Goal: Download file/media

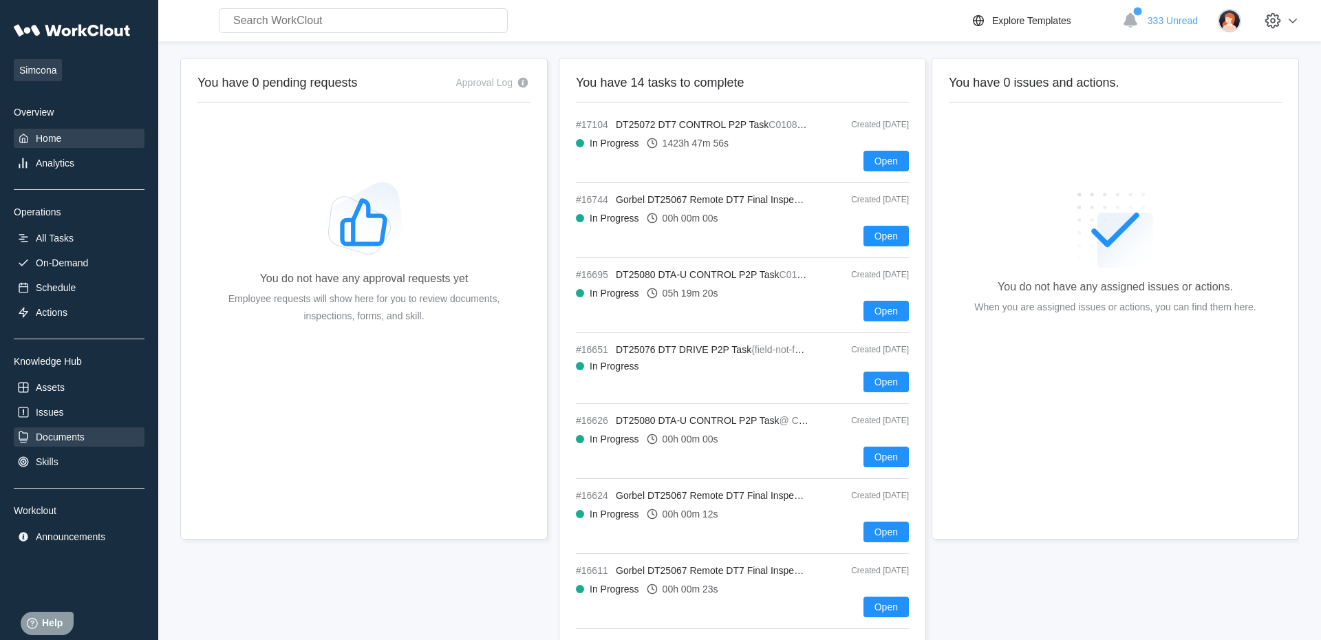
click at [70, 440] on div "Documents" at bounding box center [60, 436] width 49 height 11
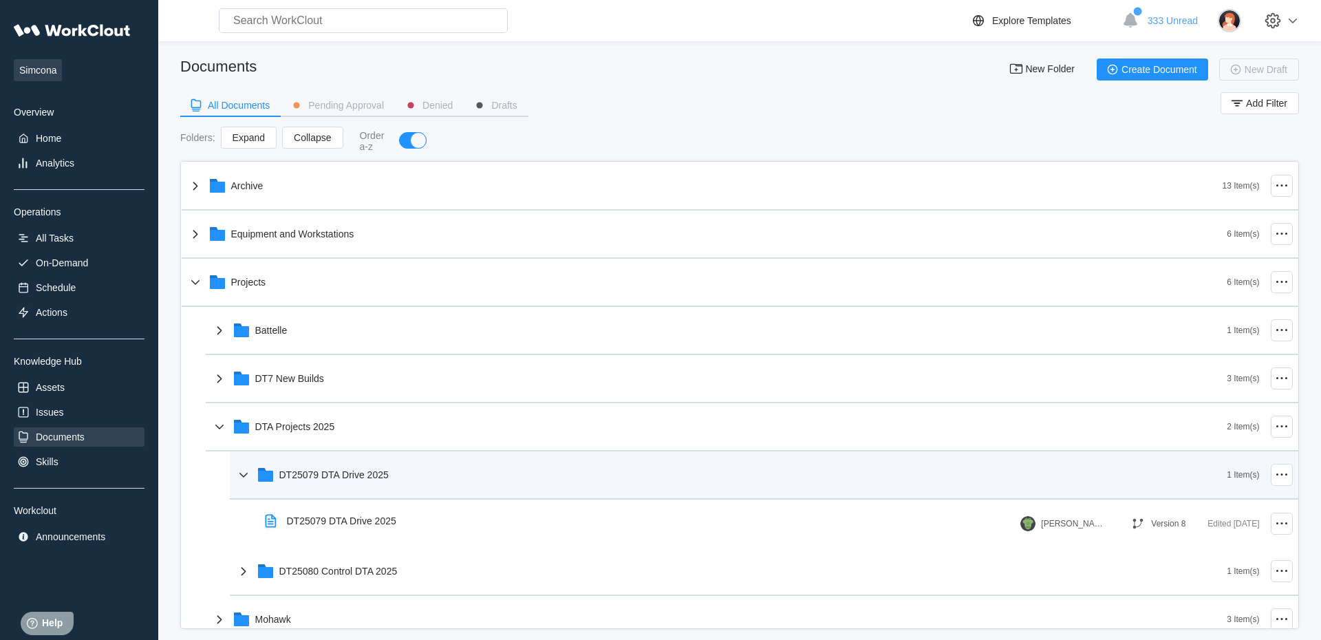
click at [330, 477] on div "DT25079 DTA Drive 2025" at bounding box center [333, 474] width 109 height 11
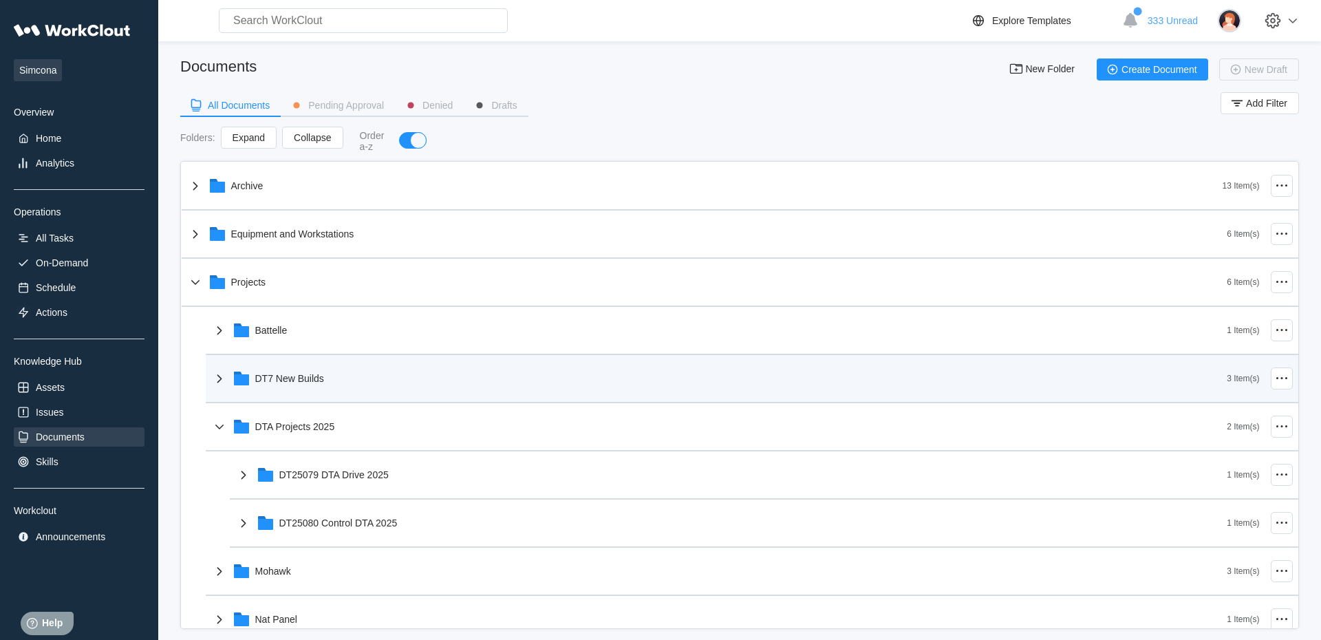
click at [293, 384] on div "DT7 New Builds" at bounding box center [289, 378] width 69 height 11
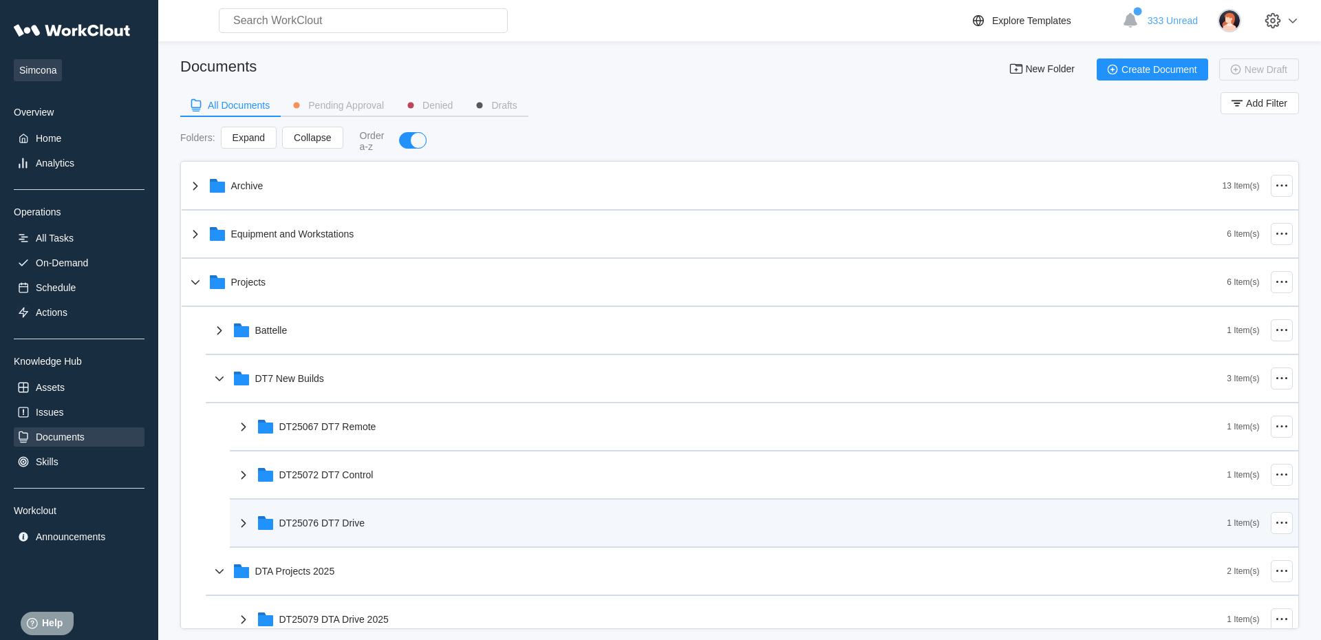
click at [316, 526] on div "DT25076 DT7 Drive" at bounding box center [322, 522] width 86 height 11
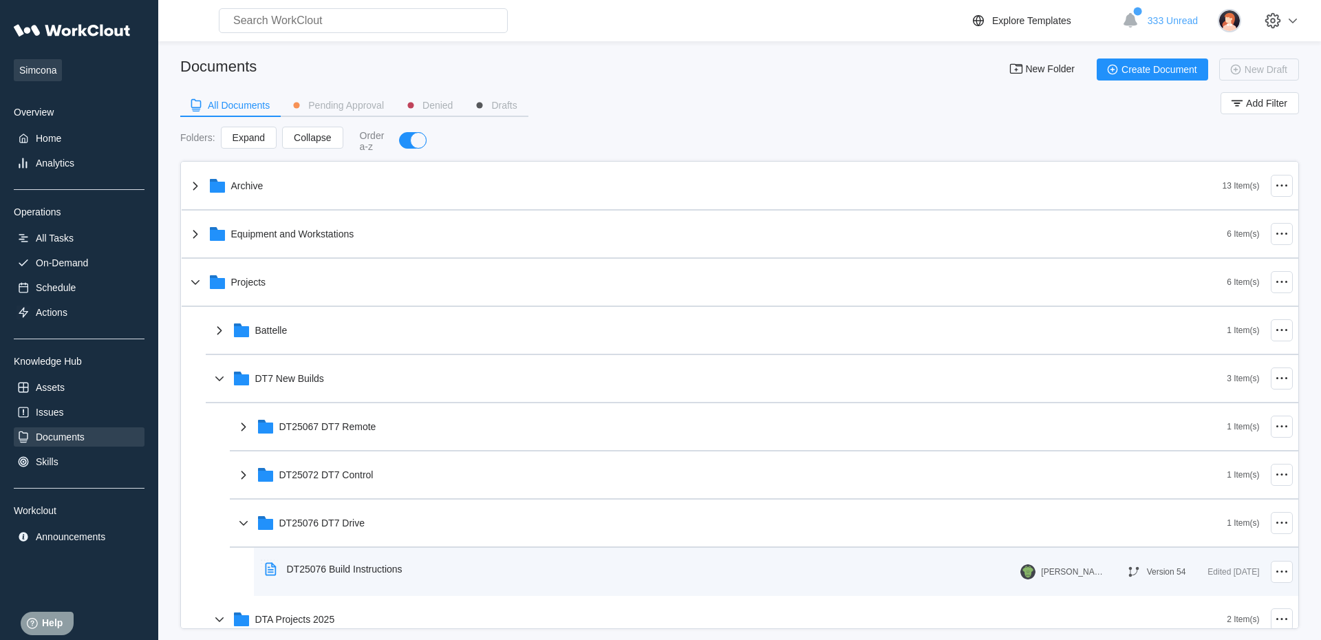
click at [359, 572] on div "DT25076 Build Instructions" at bounding box center [345, 568] width 116 height 11
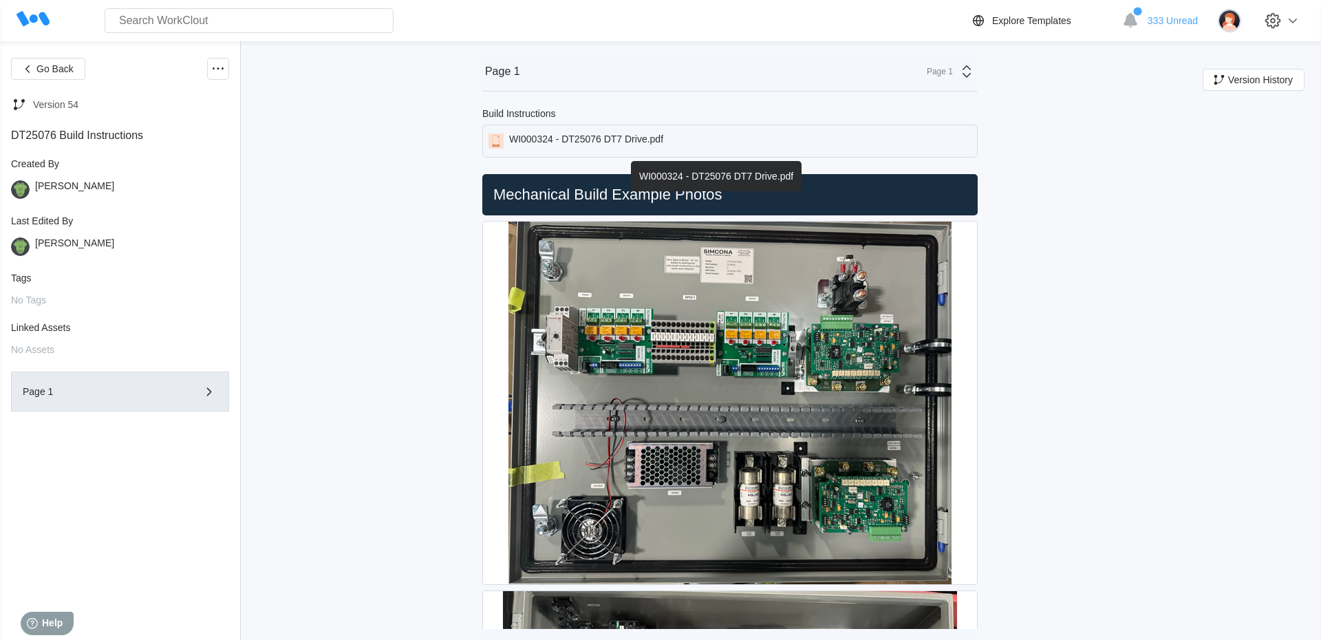
click at [610, 137] on div "WI000324 - DT25076 DT7 Drive.pdf" at bounding box center [586, 140] width 154 height 15
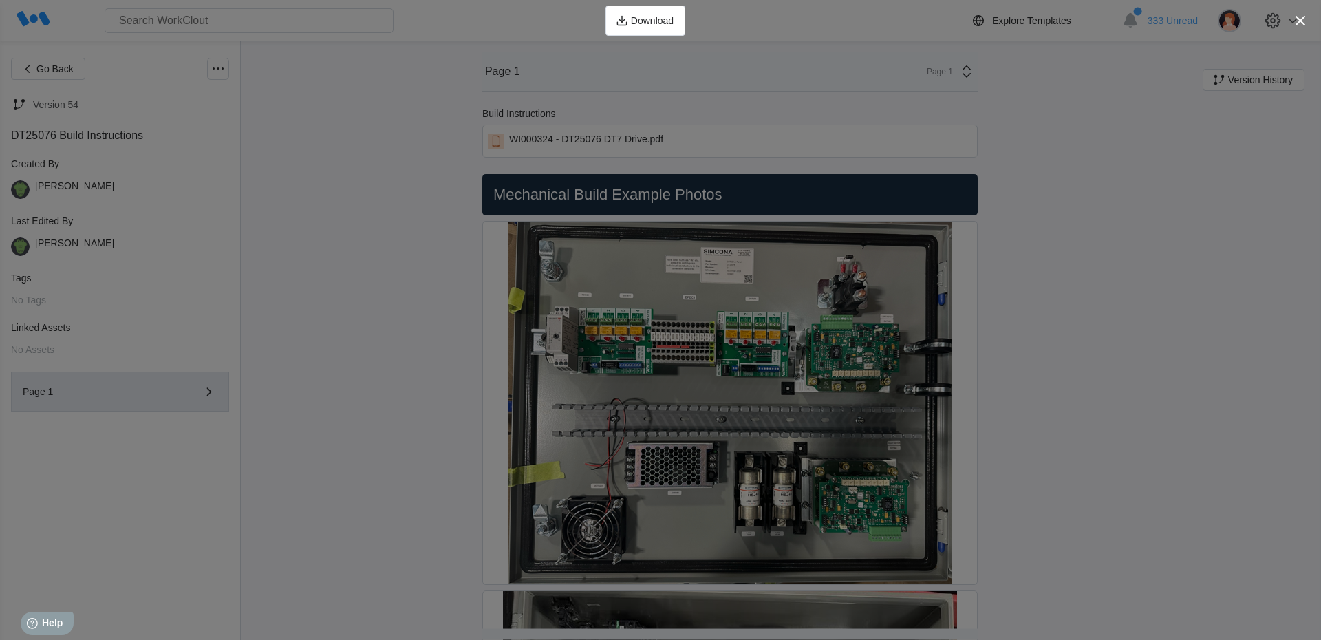
click at [206, 36] on div "Download" at bounding box center [660, 20] width 1321 height 41
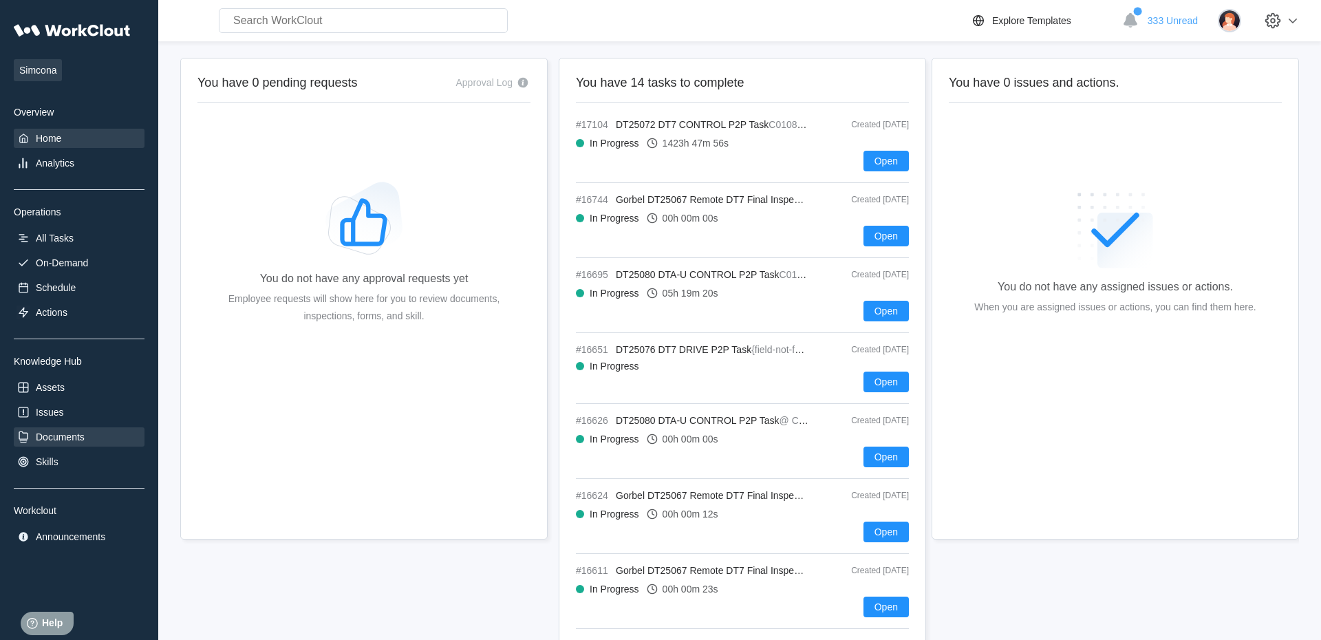
click at [75, 442] on div "Documents" at bounding box center [60, 436] width 49 height 11
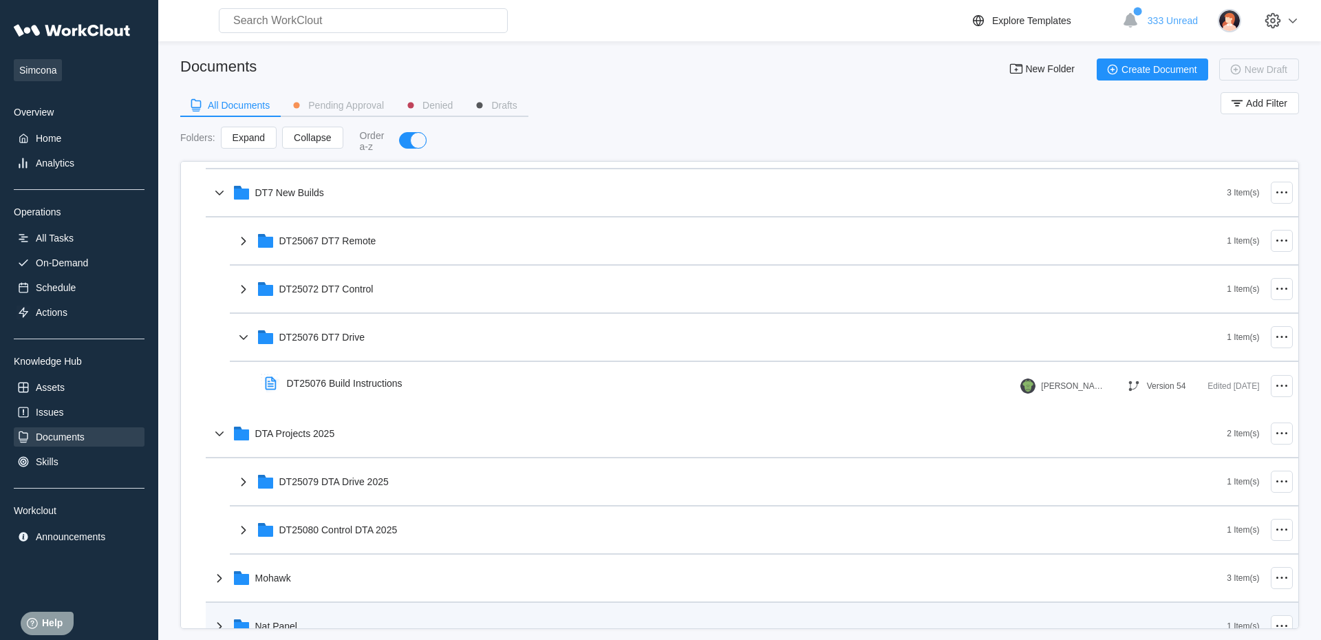
scroll to position [257, 0]
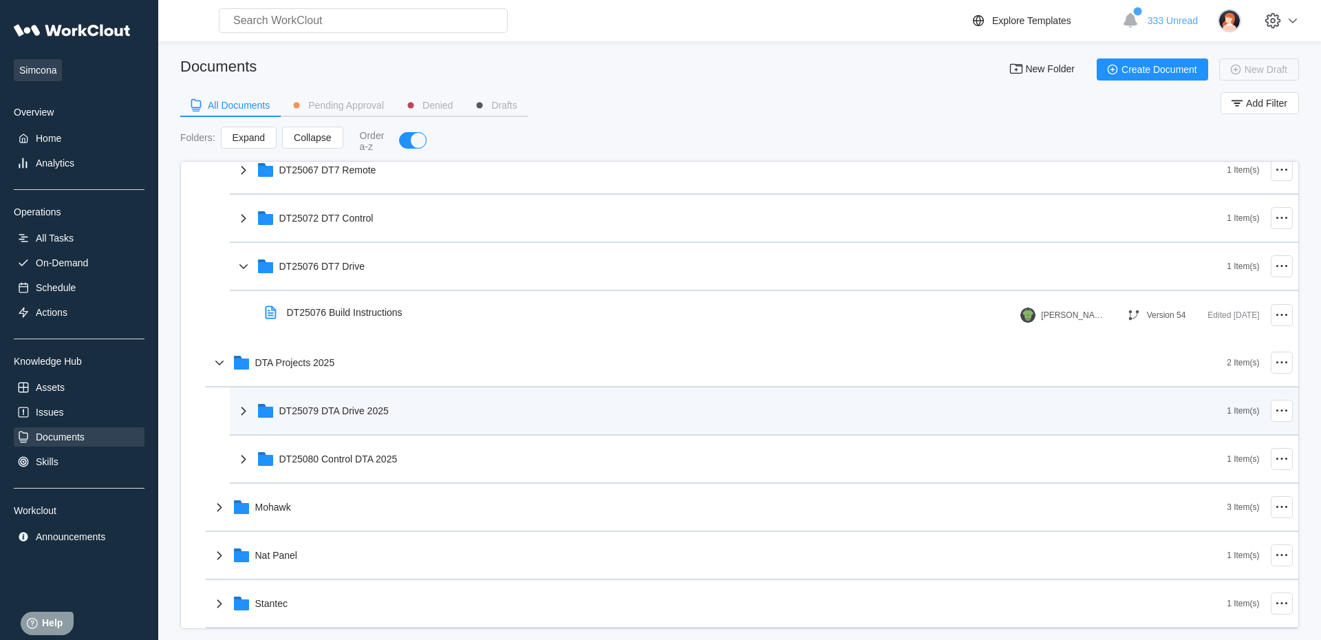
click at [365, 413] on div "DT25079 DTA Drive 2025" at bounding box center [333, 410] width 109 height 11
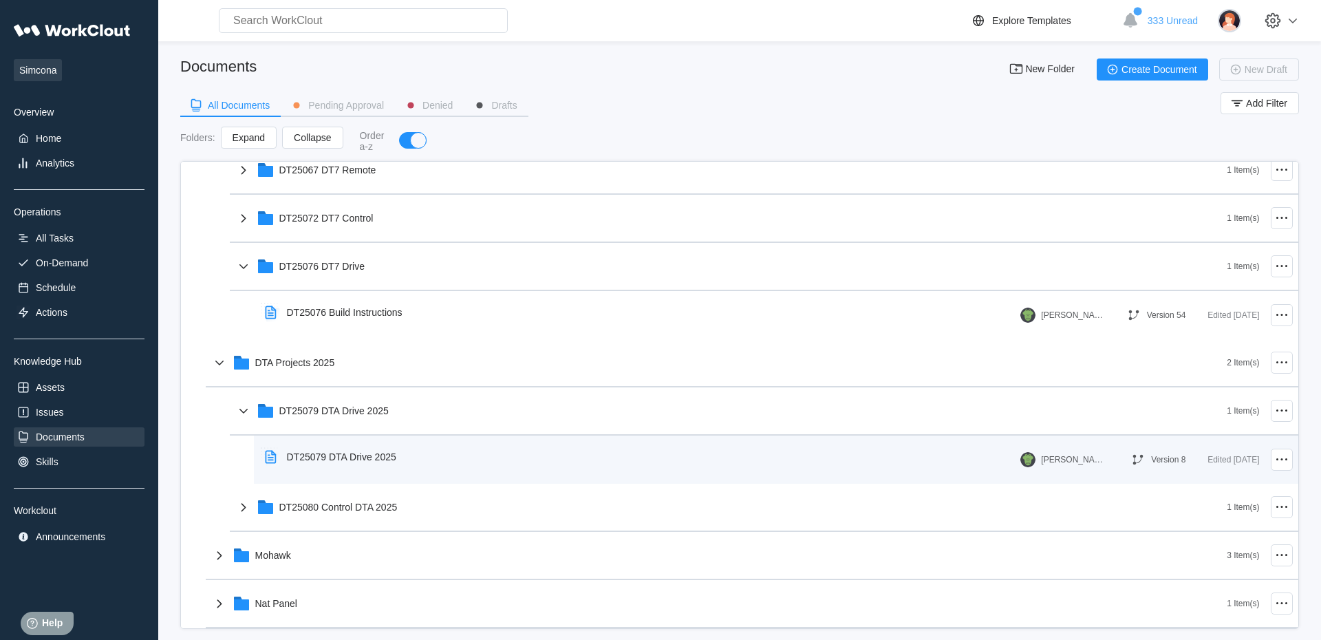
click at [354, 461] on div "DT25079 DTA Drive 2025" at bounding box center [341, 456] width 109 height 11
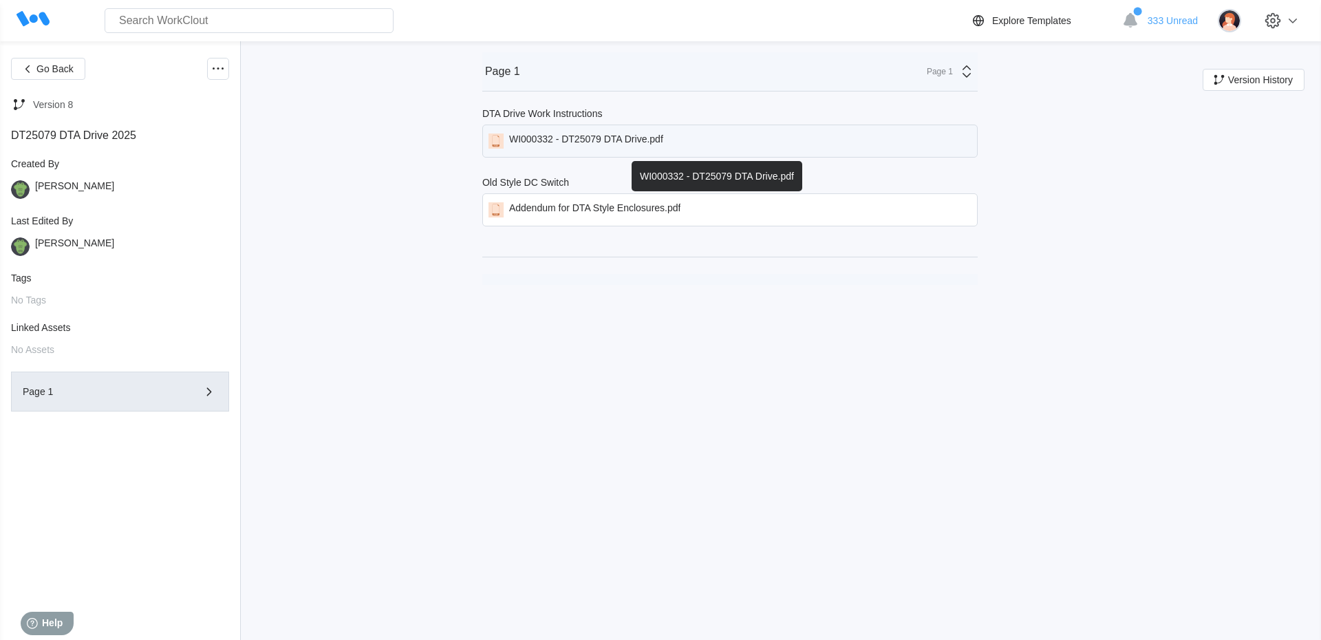
click at [603, 147] on div "WI000332 - DT25079 DTA Drive.pdf" at bounding box center [586, 140] width 154 height 15
